Goal: Transaction & Acquisition: Purchase product/service

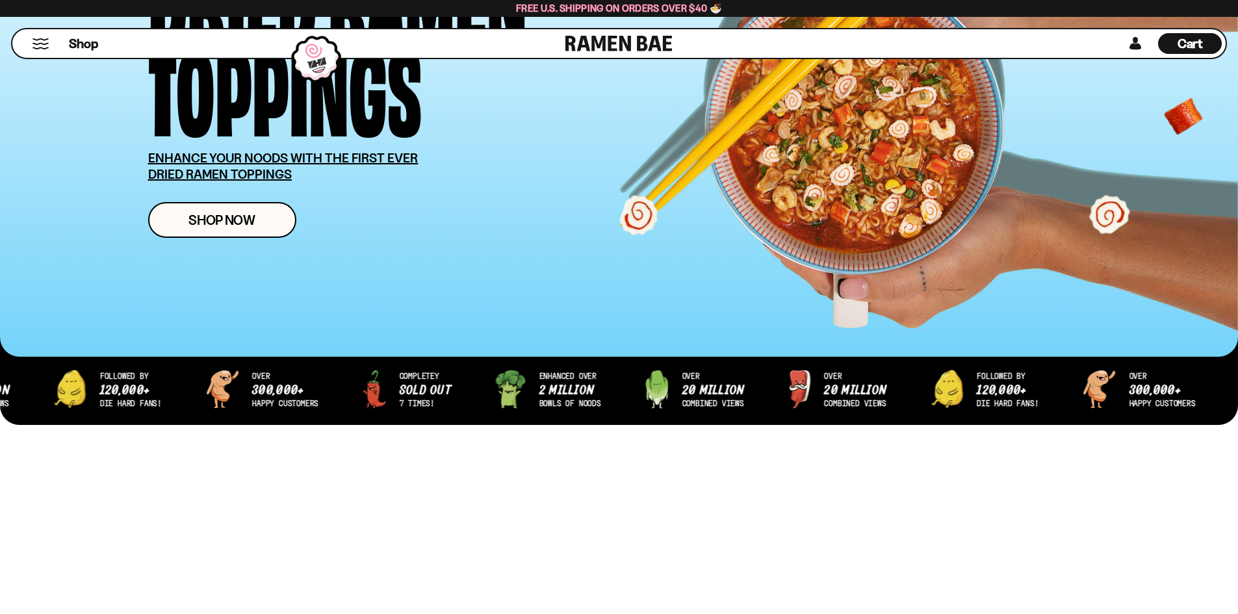
scroll to position [260, 0]
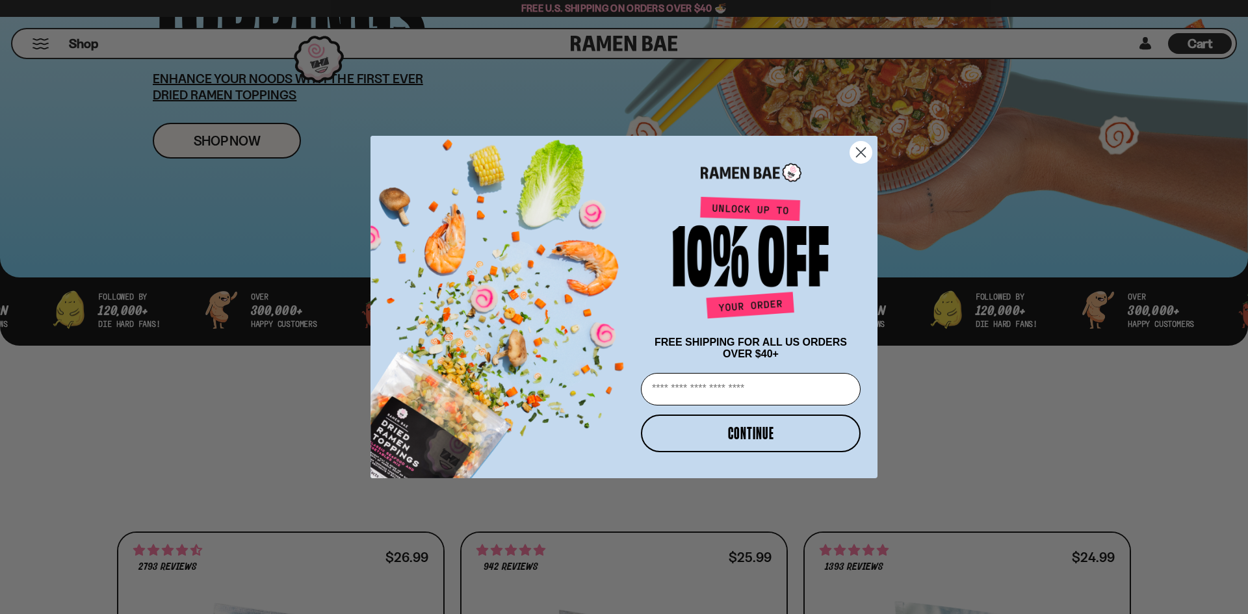
click at [865, 149] on circle "Close dialog" at bounding box center [860, 152] width 21 height 21
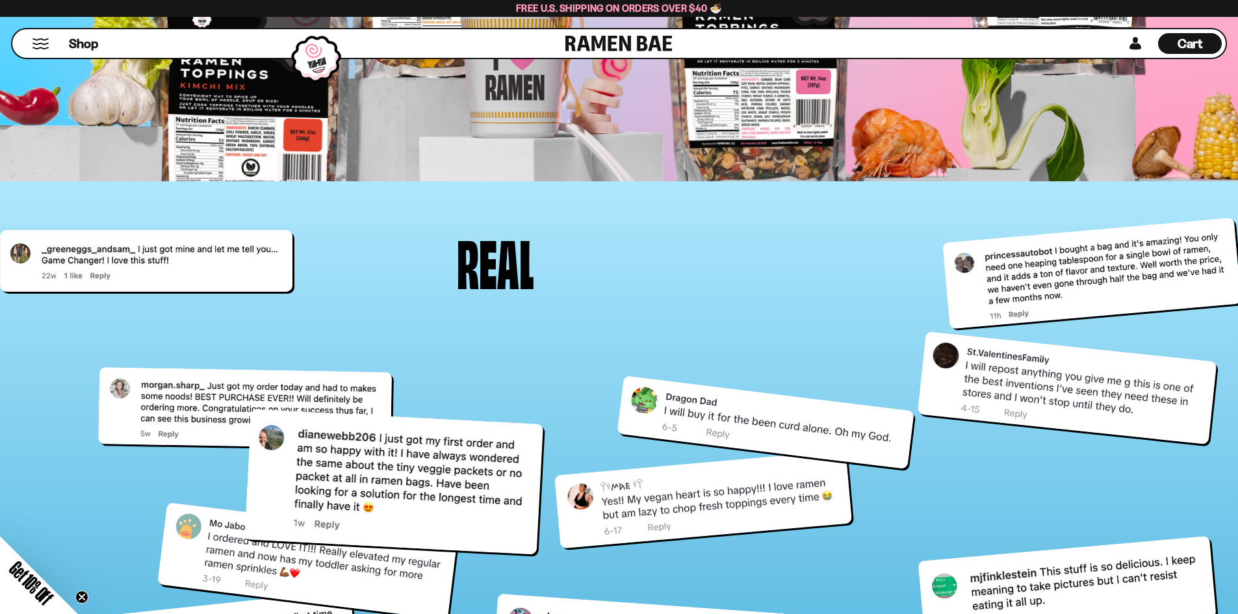
scroll to position [5459, 0]
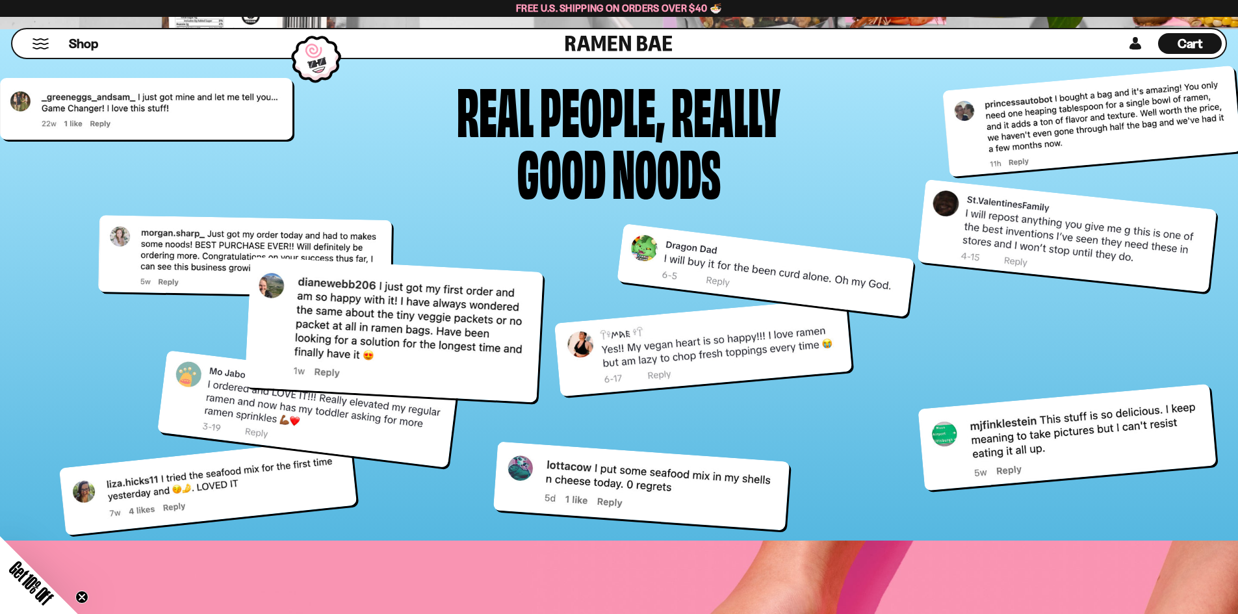
click at [44, 47] on button "Mobile Menu Trigger" at bounding box center [41, 43] width 18 height 11
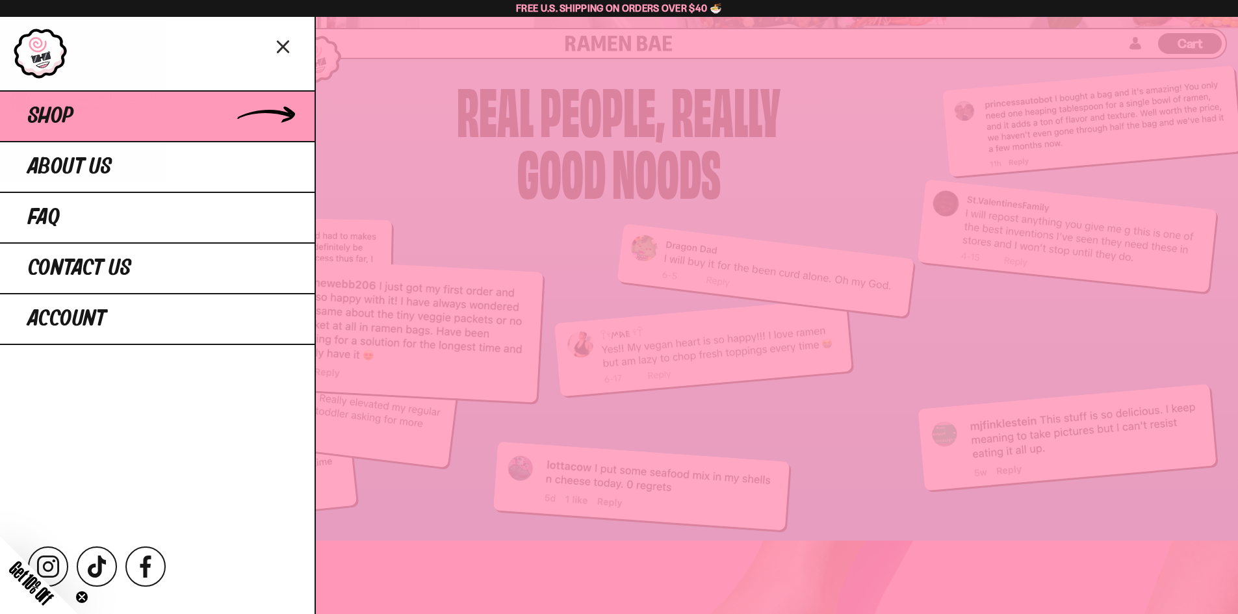
click at [258, 101] on link "Shop" at bounding box center [157, 115] width 315 height 51
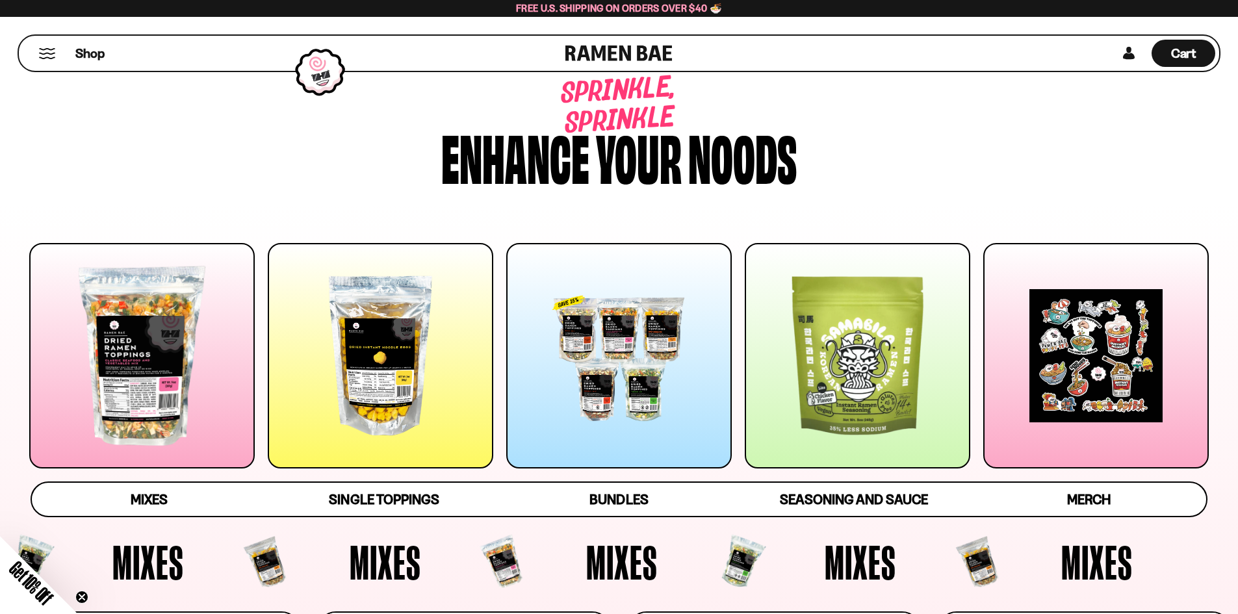
scroll to position [65, 0]
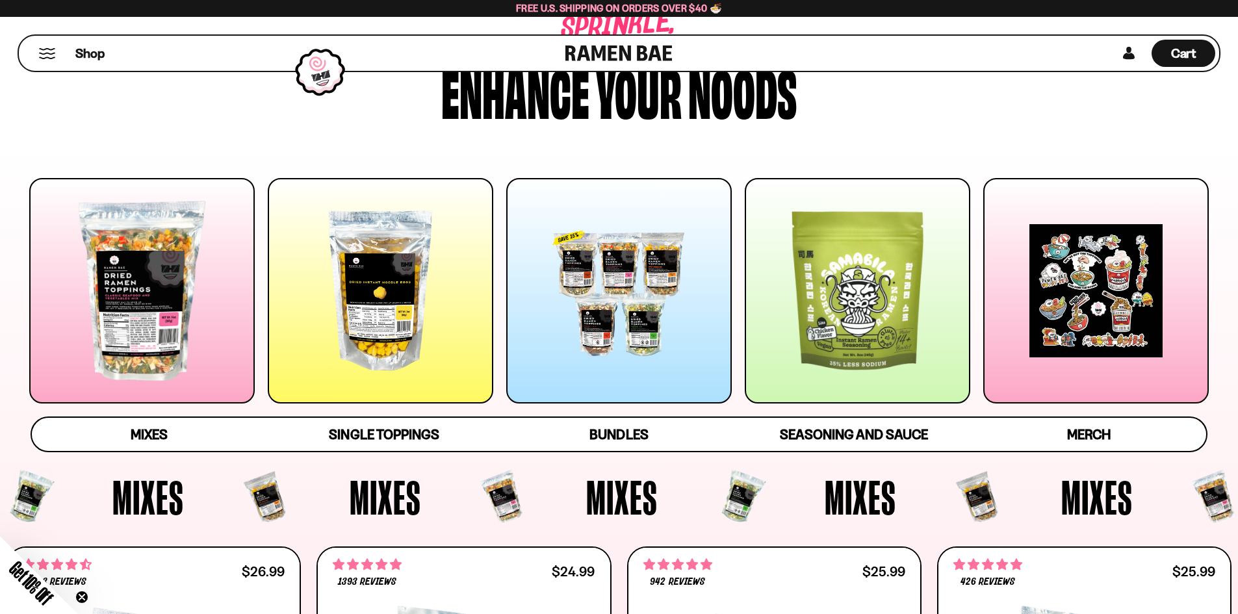
click at [140, 257] on div at bounding box center [141, 290] width 225 height 225
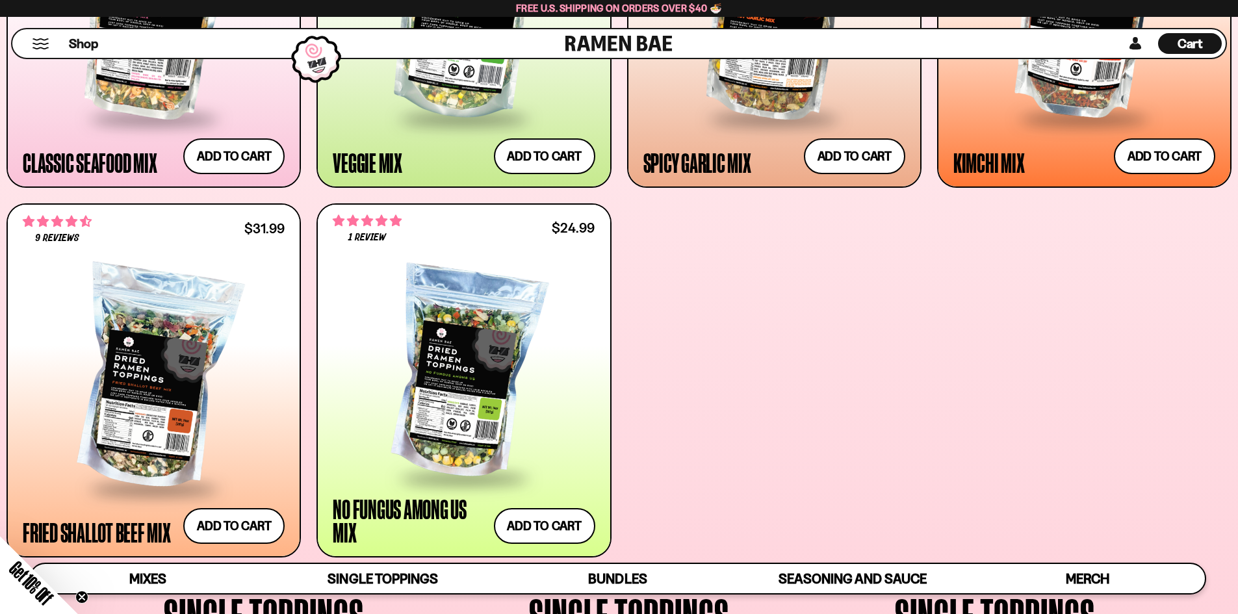
scroll to position [793, 0]
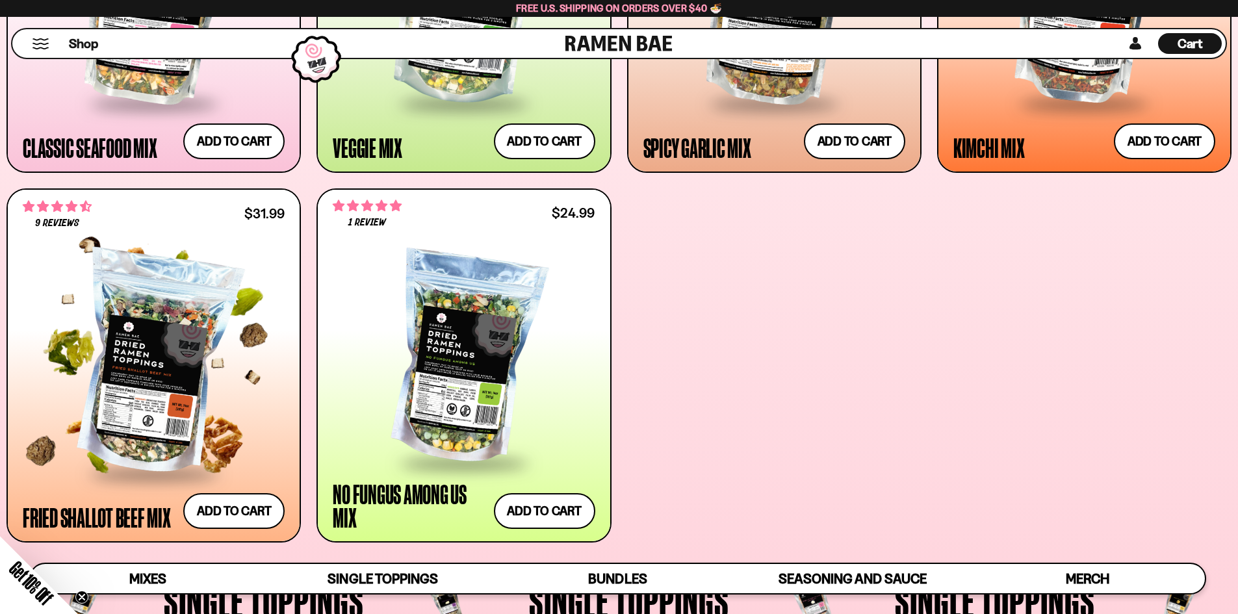
click at [137, 342] on div at bounding box center [154, 364] width 262 height 217
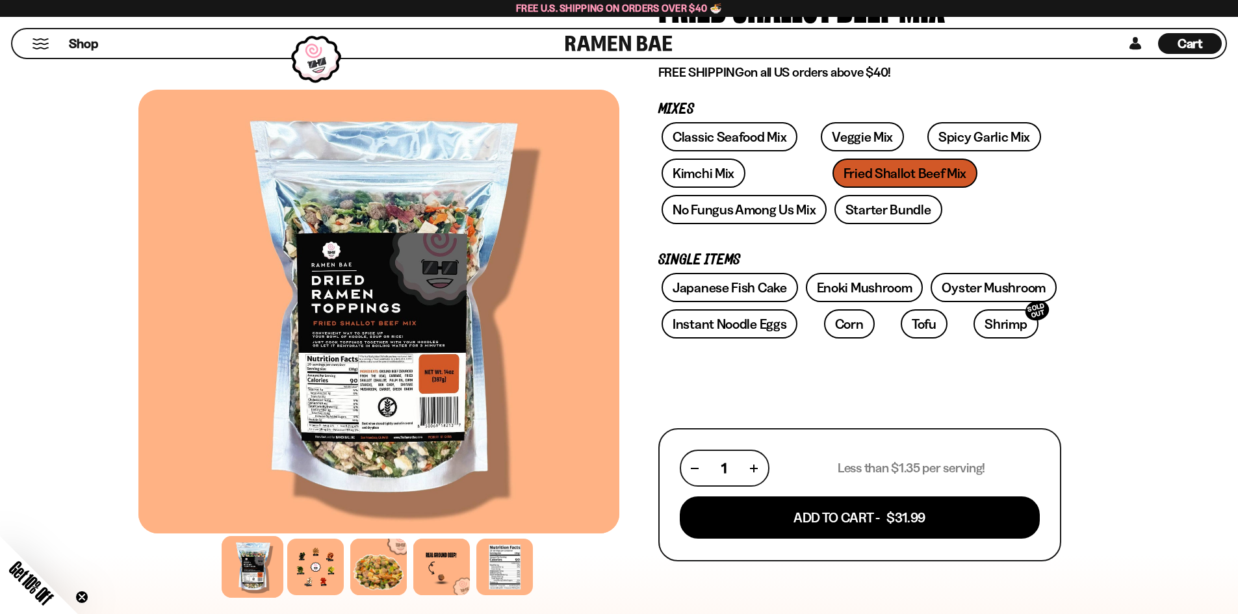
scroll to position [195, 0]
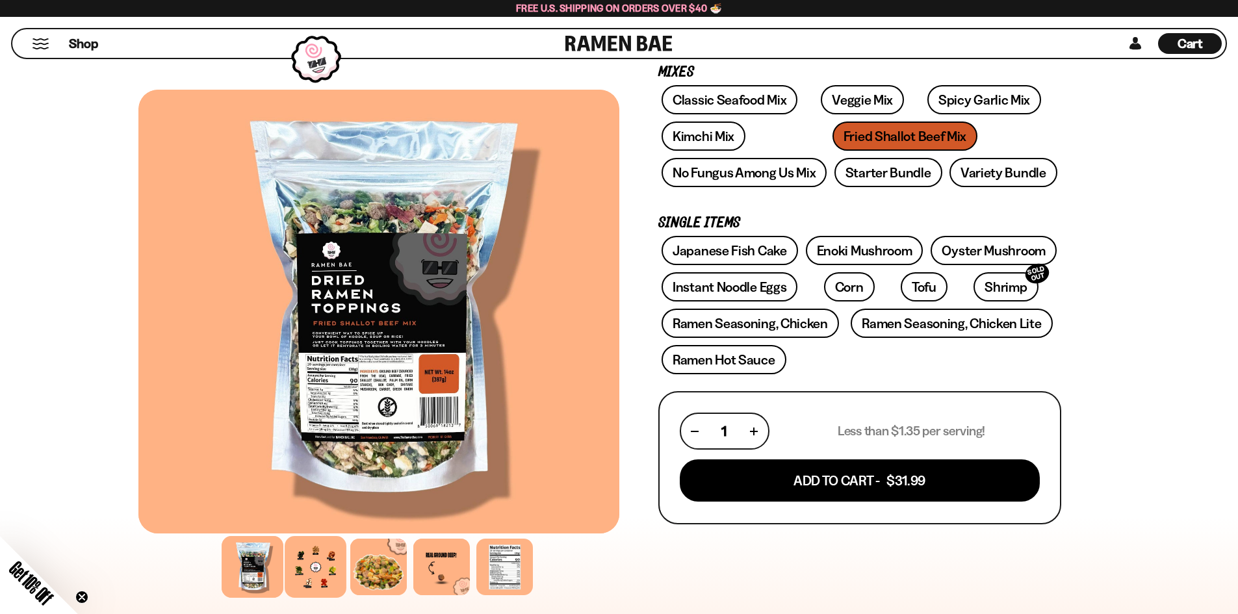
click at [311, 561] on div at bounding box center [316, 567] width 62 height 62
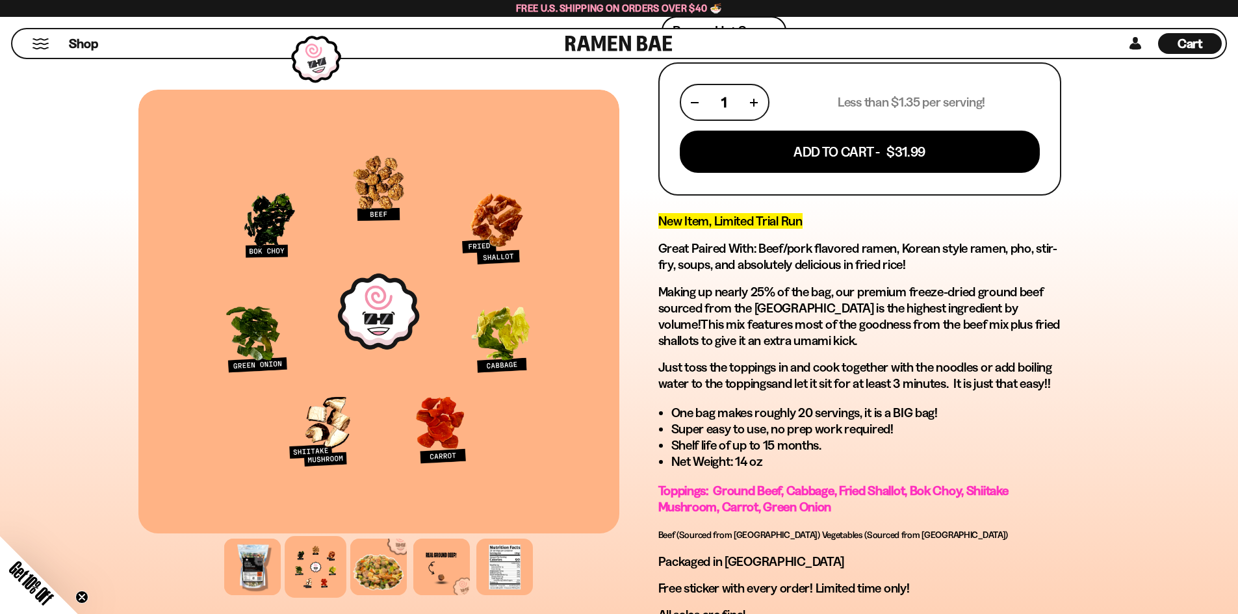
scroll to position [325, 0]
